Goal: Find specific page/section: Find specific page/section

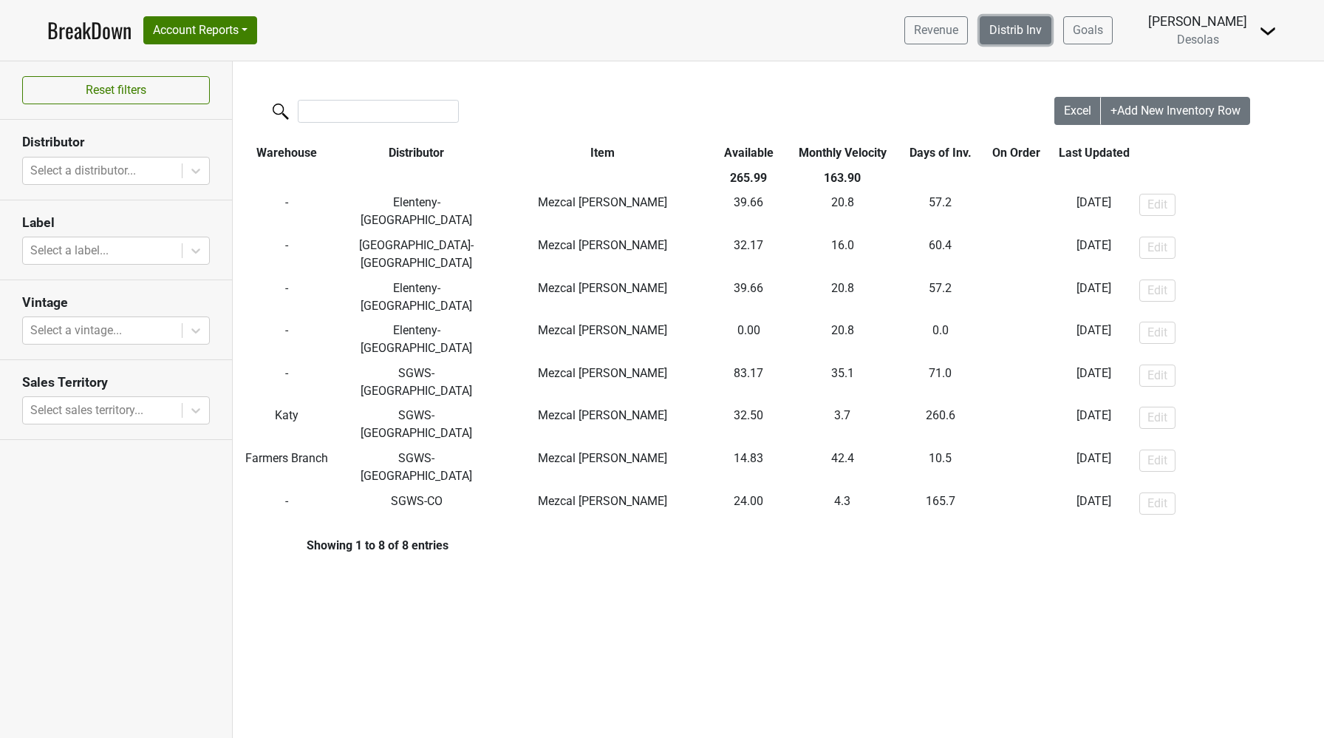
click at [497, 28] on link "Distrib Inv" at bounding box center [1016, 30] width 72 height 28
click at [202, 28] on button "Account Reports" at bounding box center [200, 30] width 114 height 28
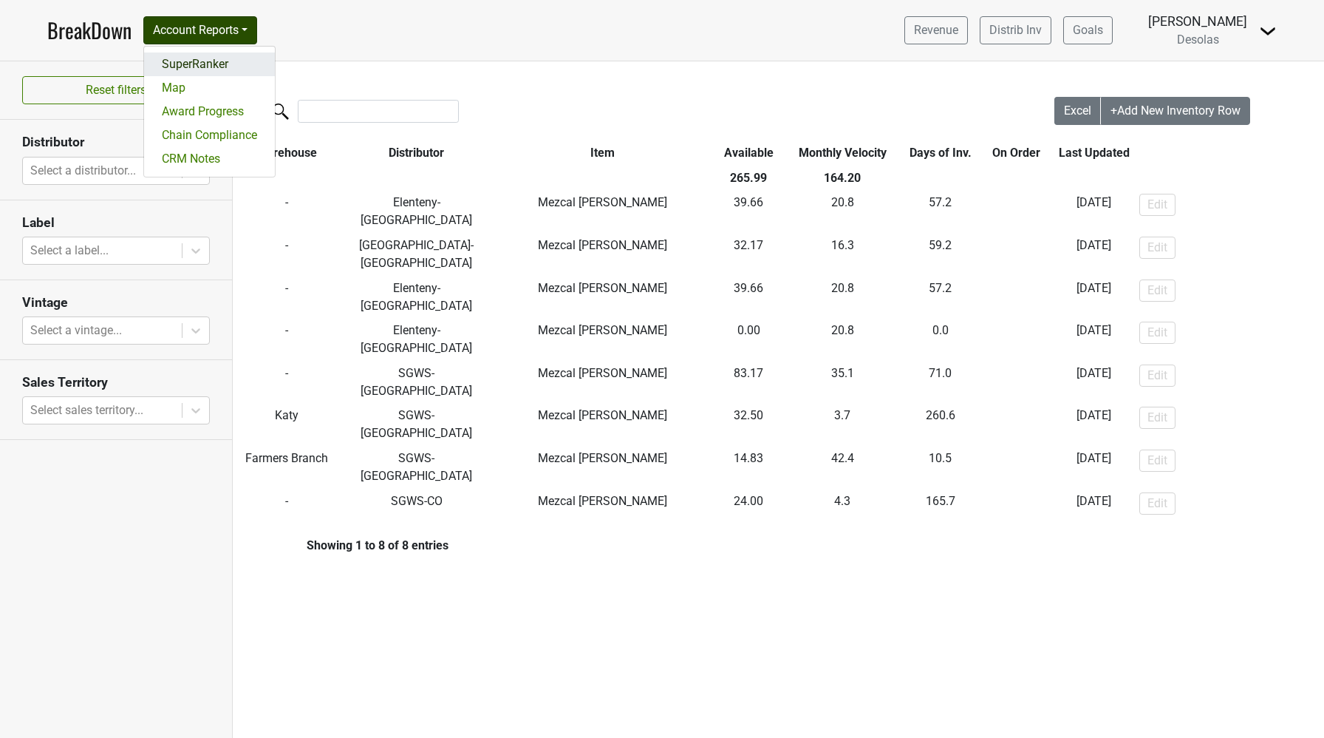
click at [206, 55] on link "SuperRanker" at bounding box center [209, 64] width 131 height 24
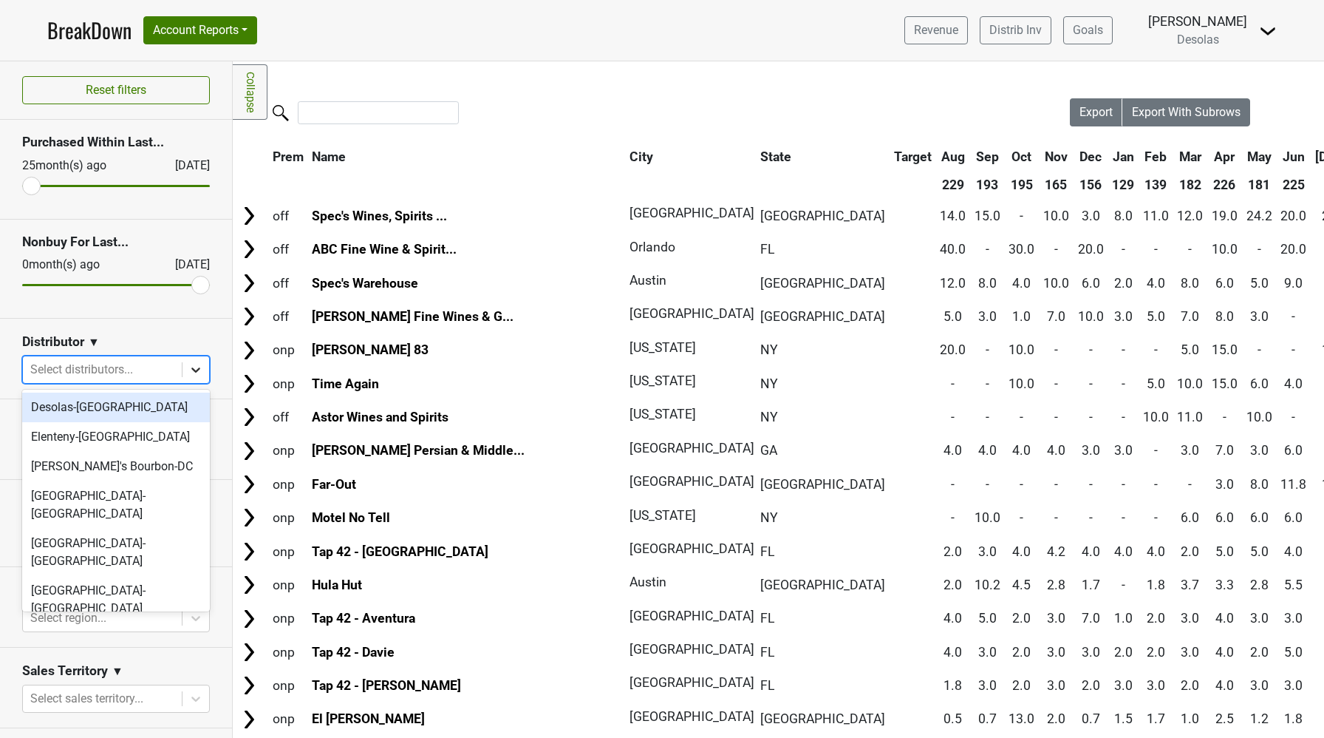
click at [197, 366] on icon at bounding box center [195, 369] width 15 height 15
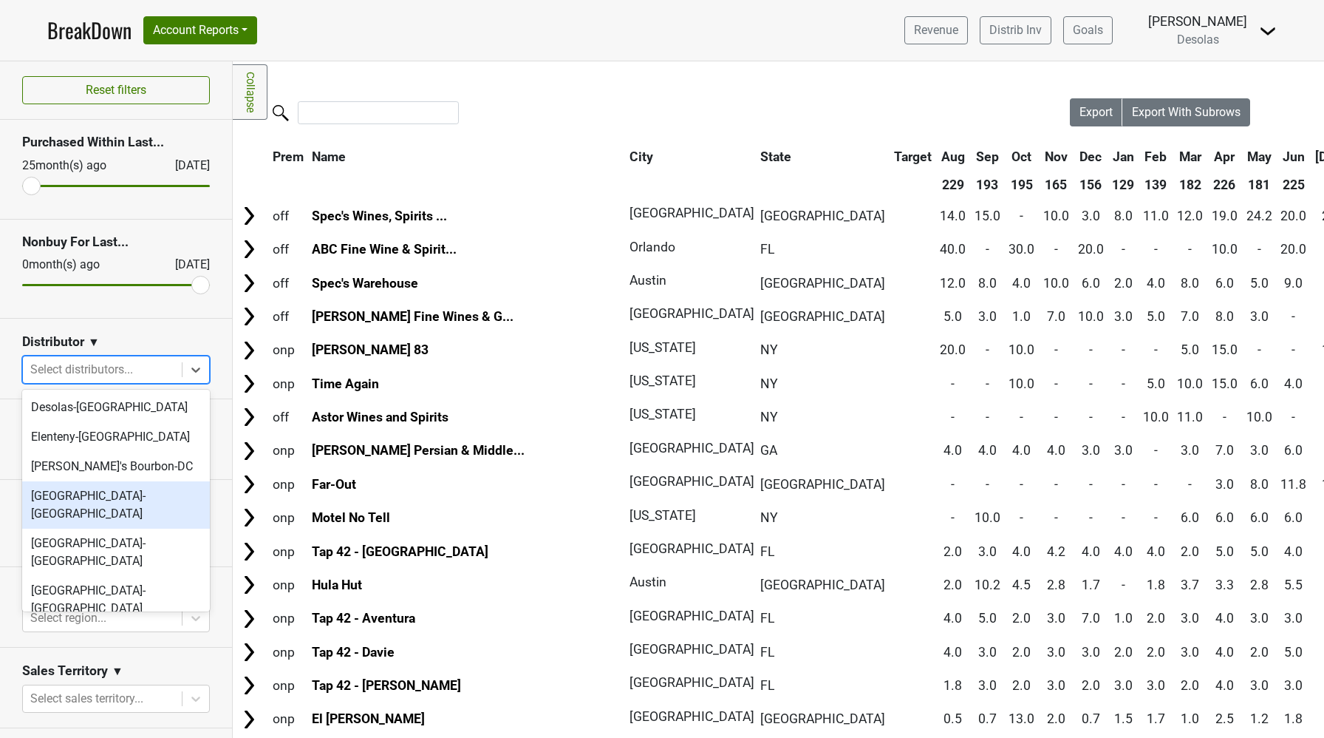
scroll to position [139, 0]
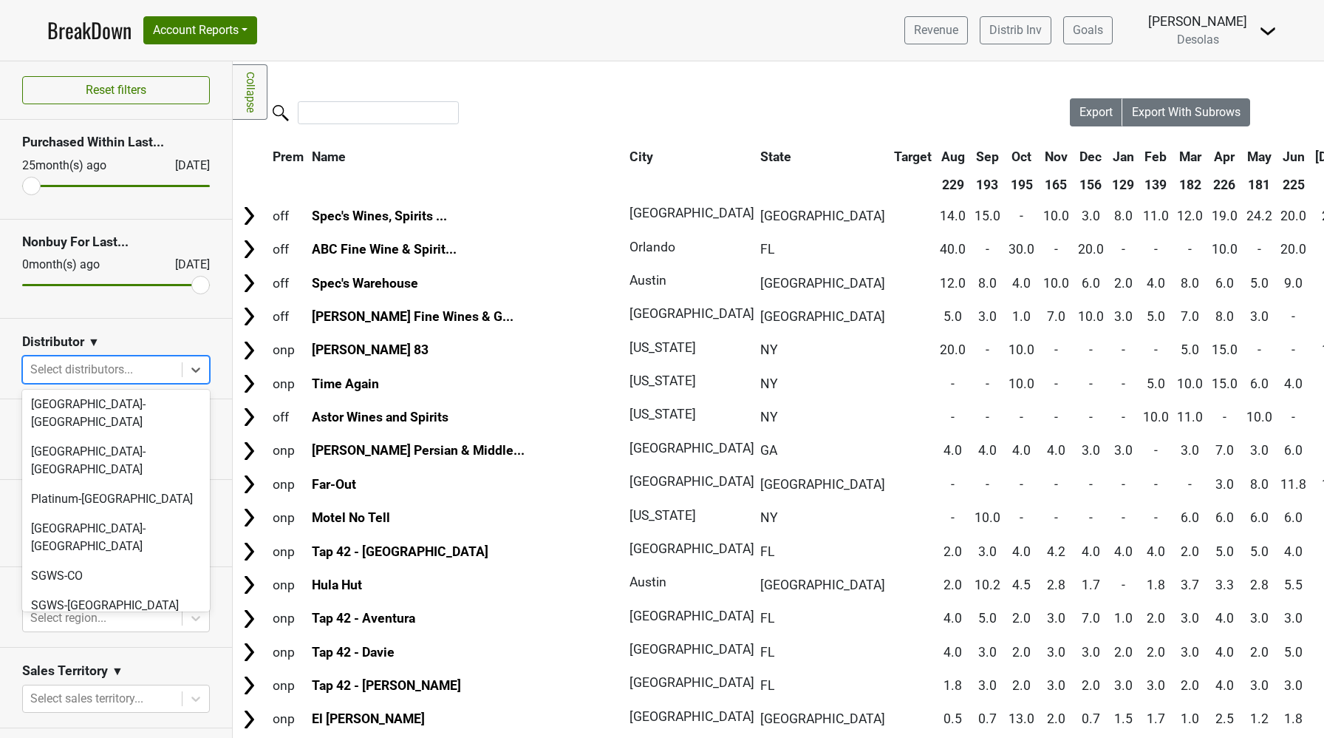
click at [116, 650] on div "Tennessee Crown-TN" at bounding box center [116, 673] width 188 height 47
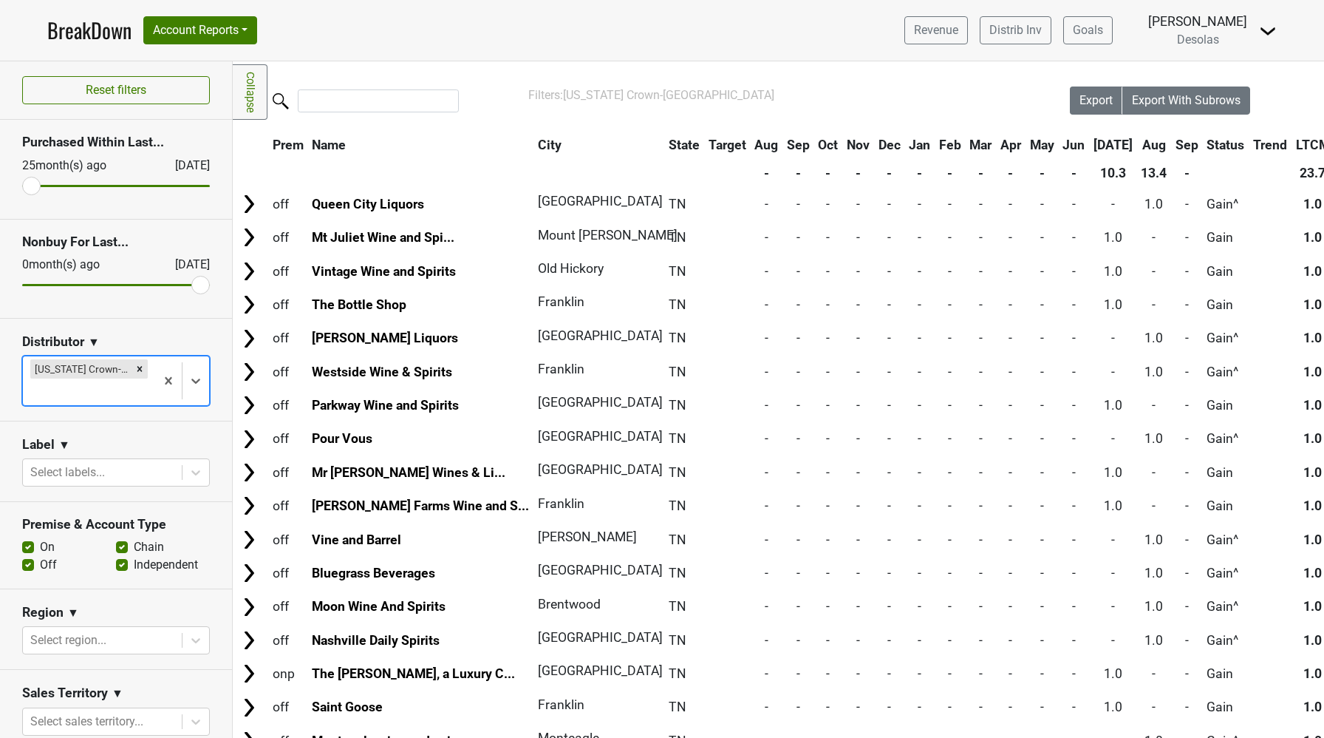
scroll to position [0, 0]
